Goal: Task Accomplishment & Management: Manage account settings

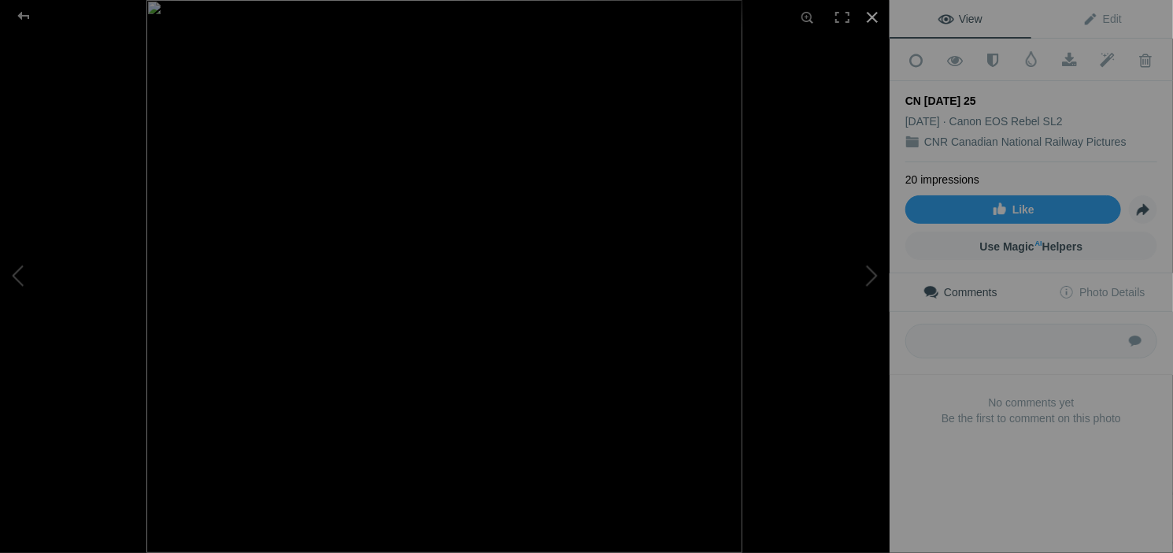
click at [875, 18] on div at bounding box center [872, 17] width 35 height 35
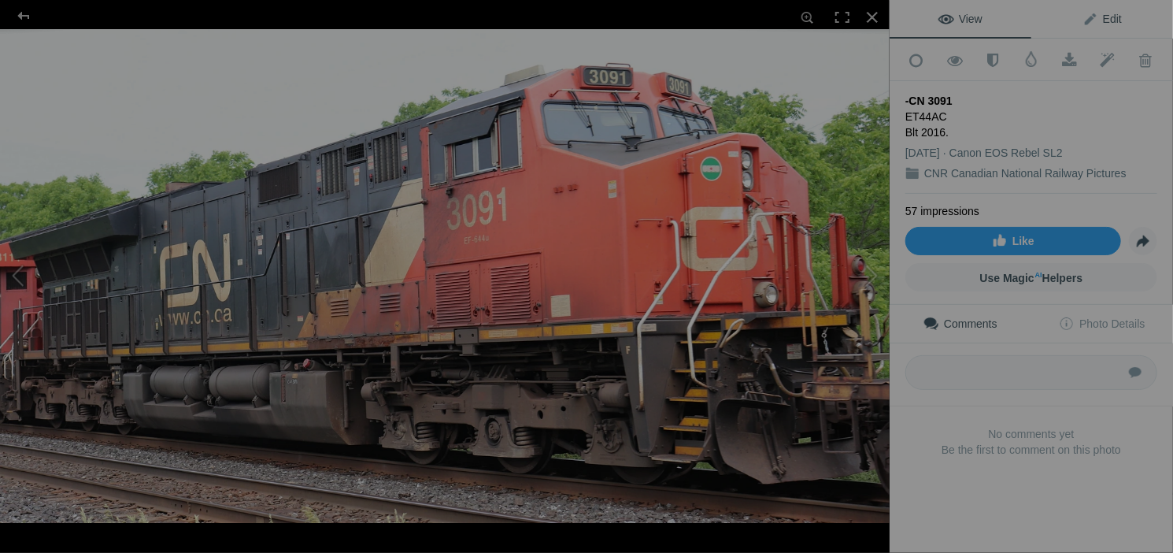
click at [1094, 17] on span "Edit" at bounding box center [1102, 19] width 39 height 13
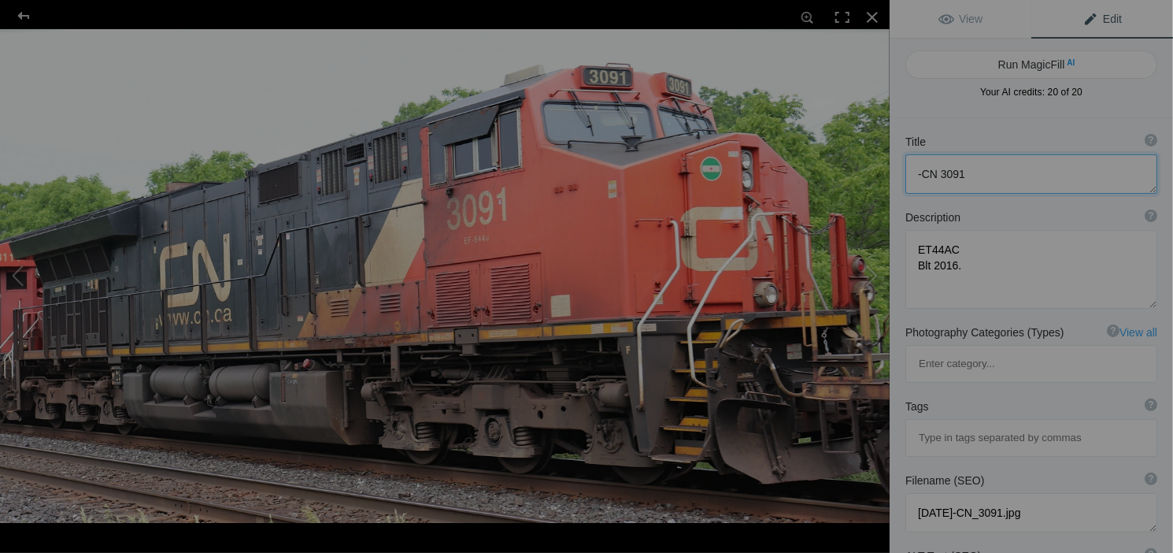
drag, startPoint x: 924, startPoint y: 172, endPoint x: 951, endPoint y: 189, distance: 32.1
click at [924, 172] on textarea at bounding box center [1032, 173] width 252 height 39
type textarea "CN 3091"
click at [1007, 206] on div "Description ? By adding more context around images, results can become much mor…" at bounding box center [1032, 259] width 284 height 115
click at [955, 109] on div "Run MagicFill AI Your AI credits: 20 of 20 You have used all your AI credits Up…" at bounding box center [1032, 79] width 284 height 80
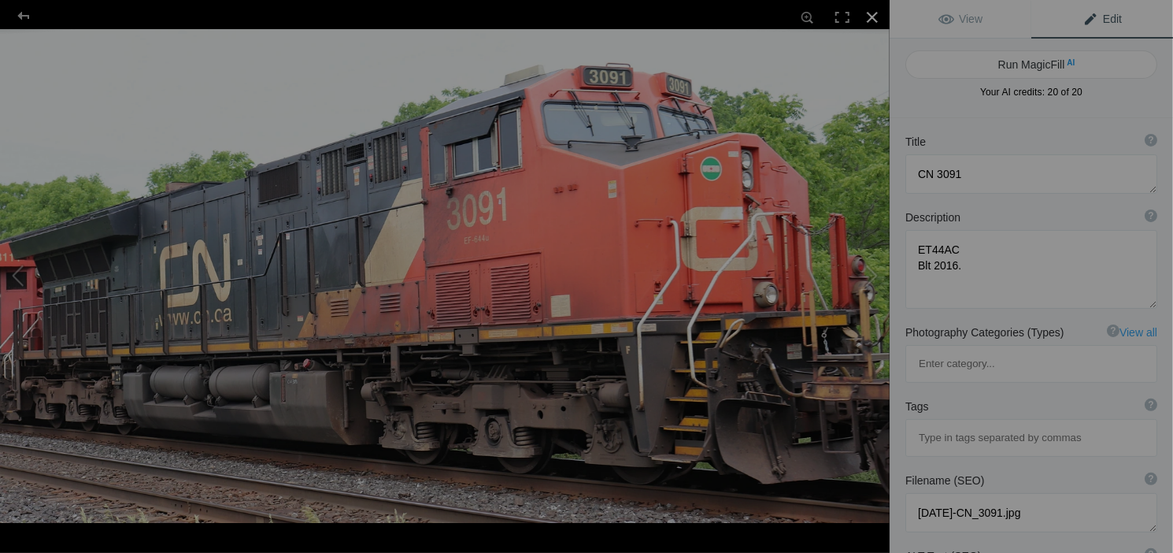
click at [870, 26] on div at bounding box center [872, 17] width 35 height 35
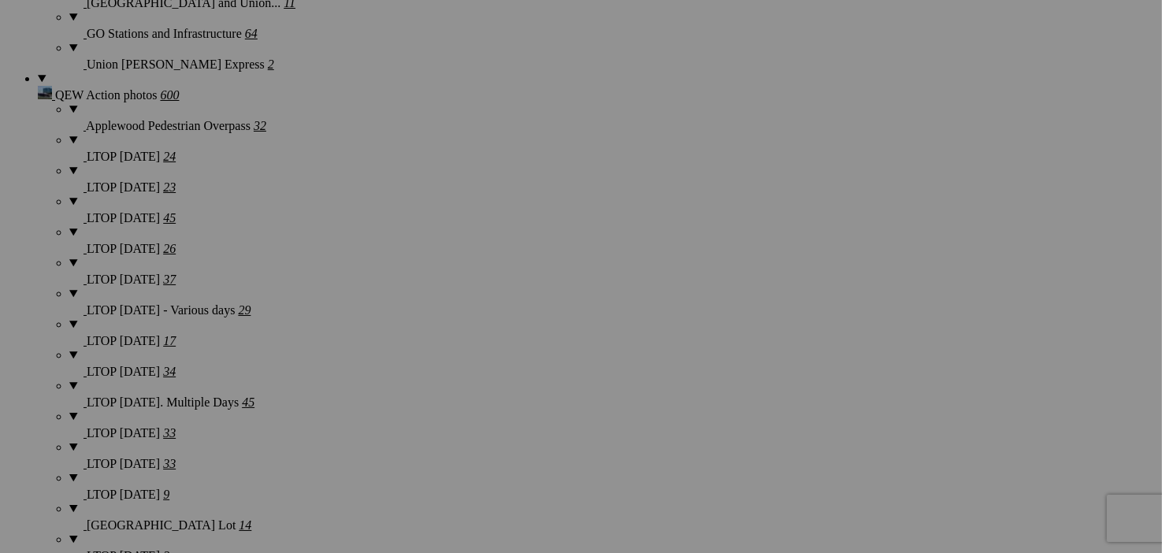
scroll to position [3796, 0]
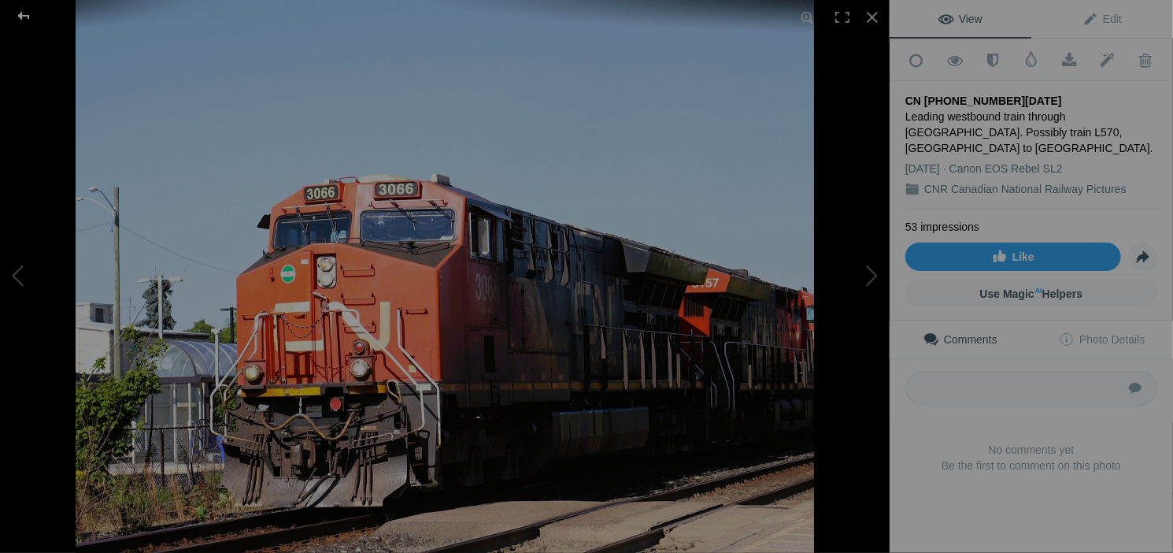
click at [17, 12] on div at bounding box center [23, 16] width 57 height 32
